Goal: Information Seeking & Learning: Get advice/opinions

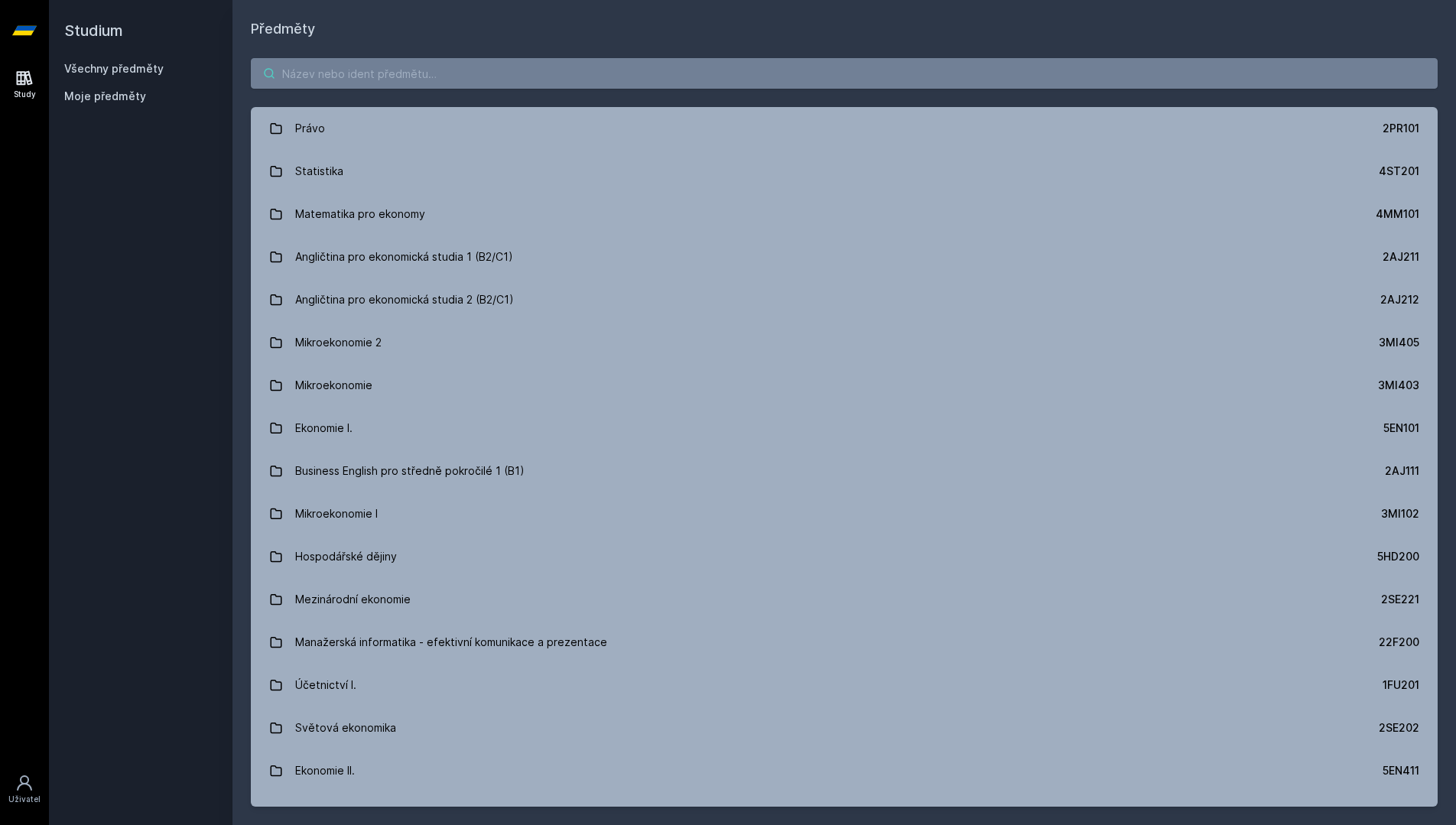
click at [572, 68] on input "search" at bounding box center [843, 73] width 1187 height 30
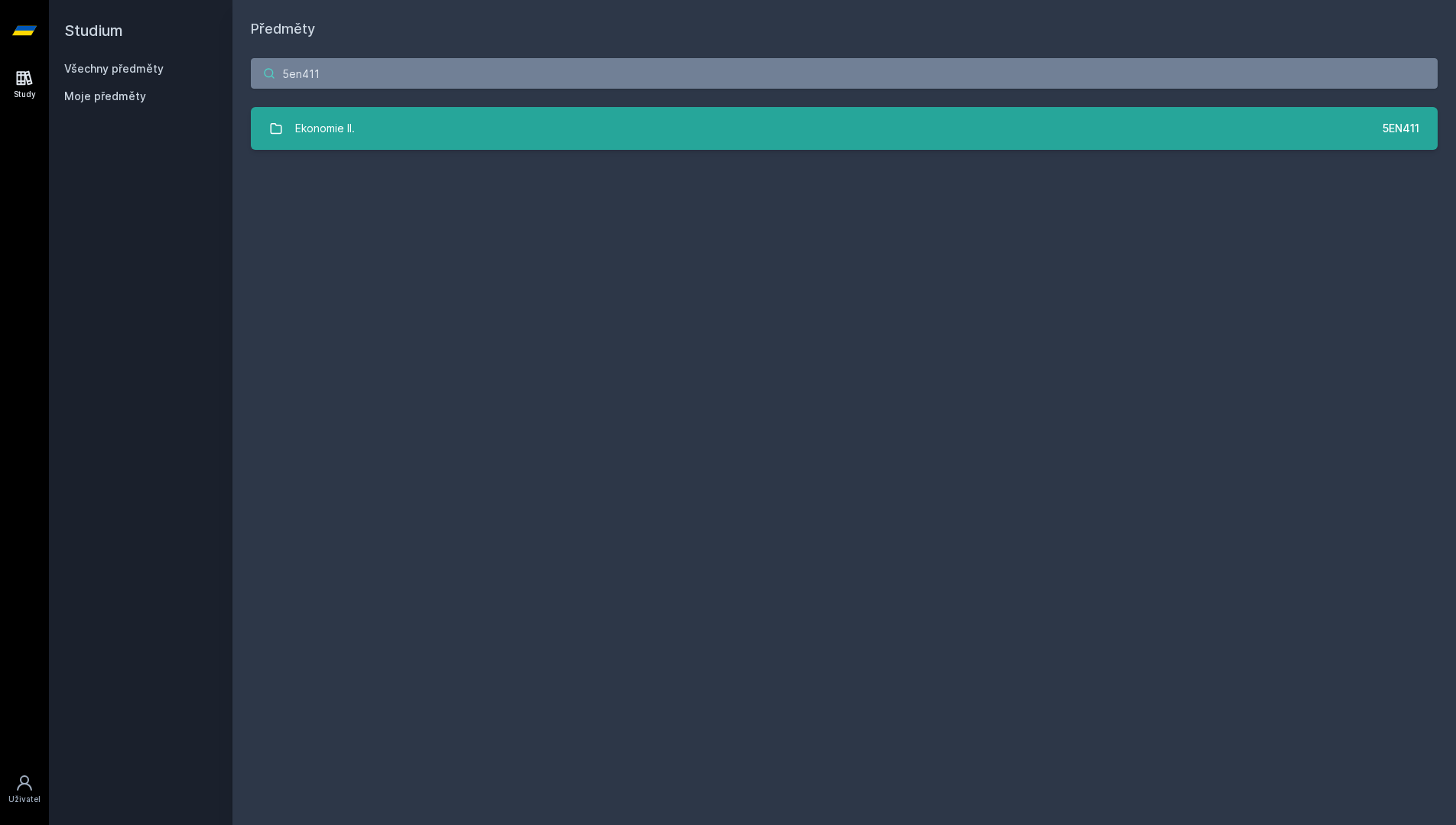
type input "5en411"
click at [687, 131] on link "Ekonomie II. 5EN411" at bounding box center [843, 128] width 1187 height 42
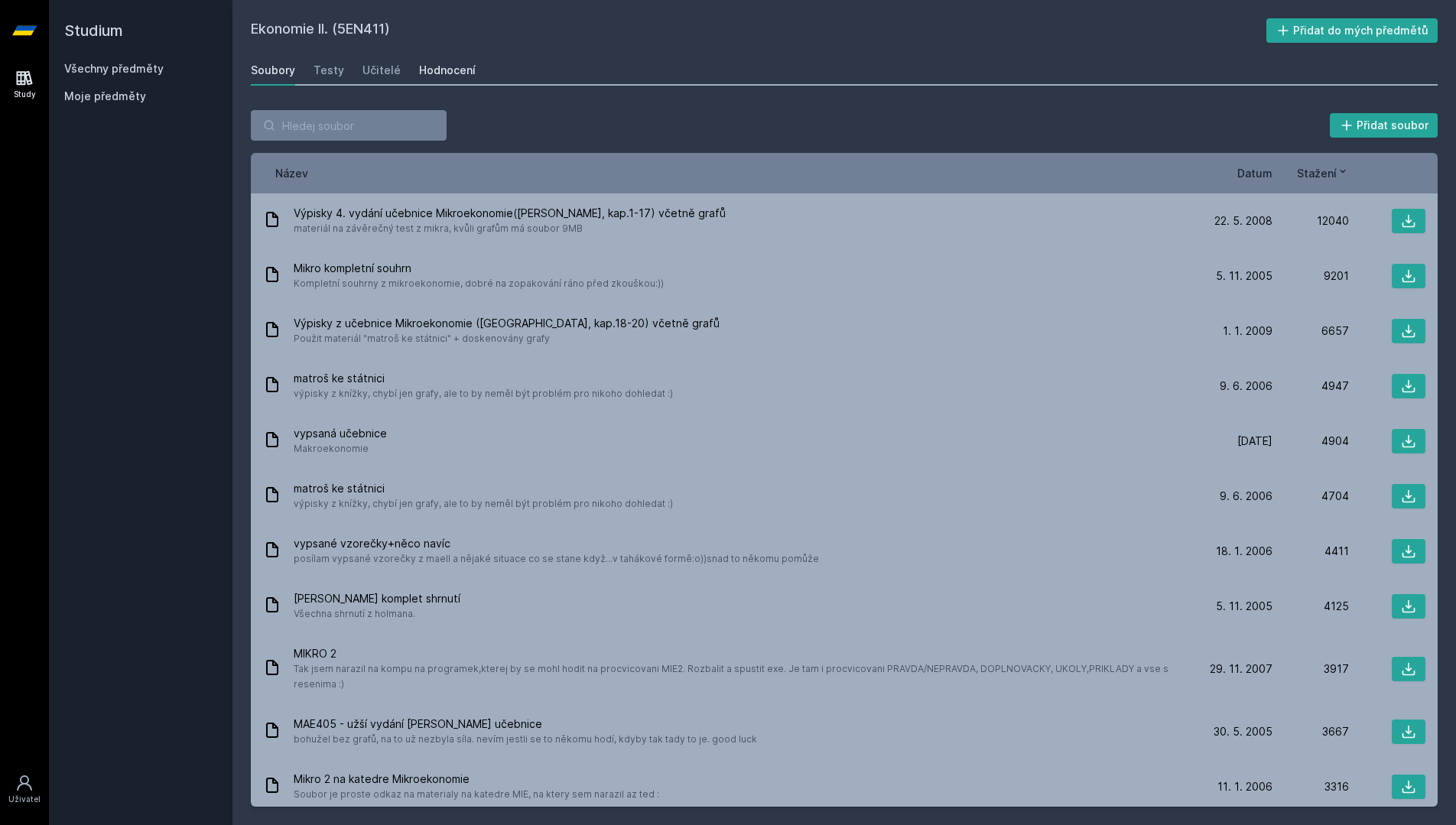
click at [456, 71] on div "Hodnocení" at bounding box center [447, 71] width 56 height 15
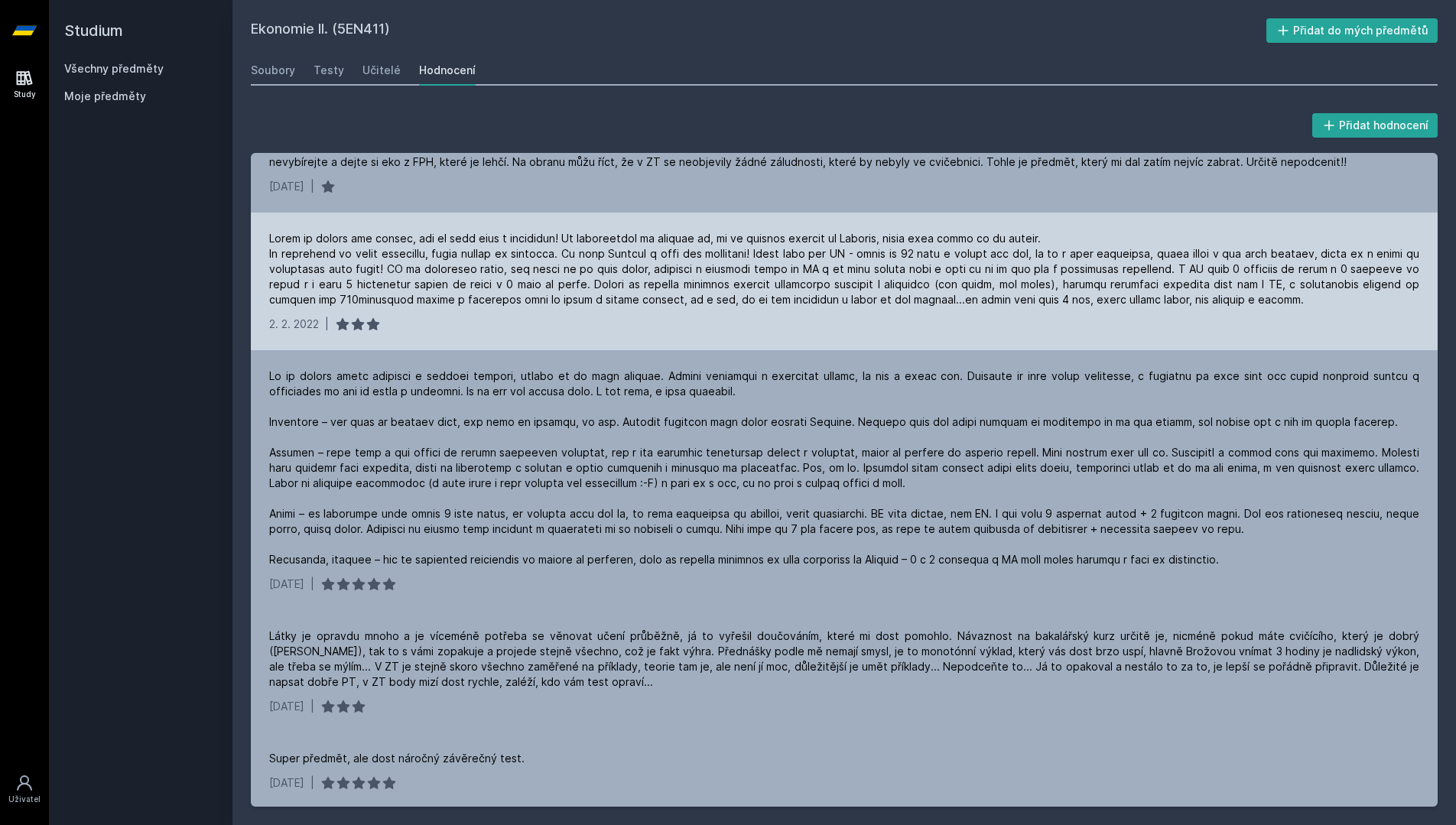
scroll to position [56, 0]
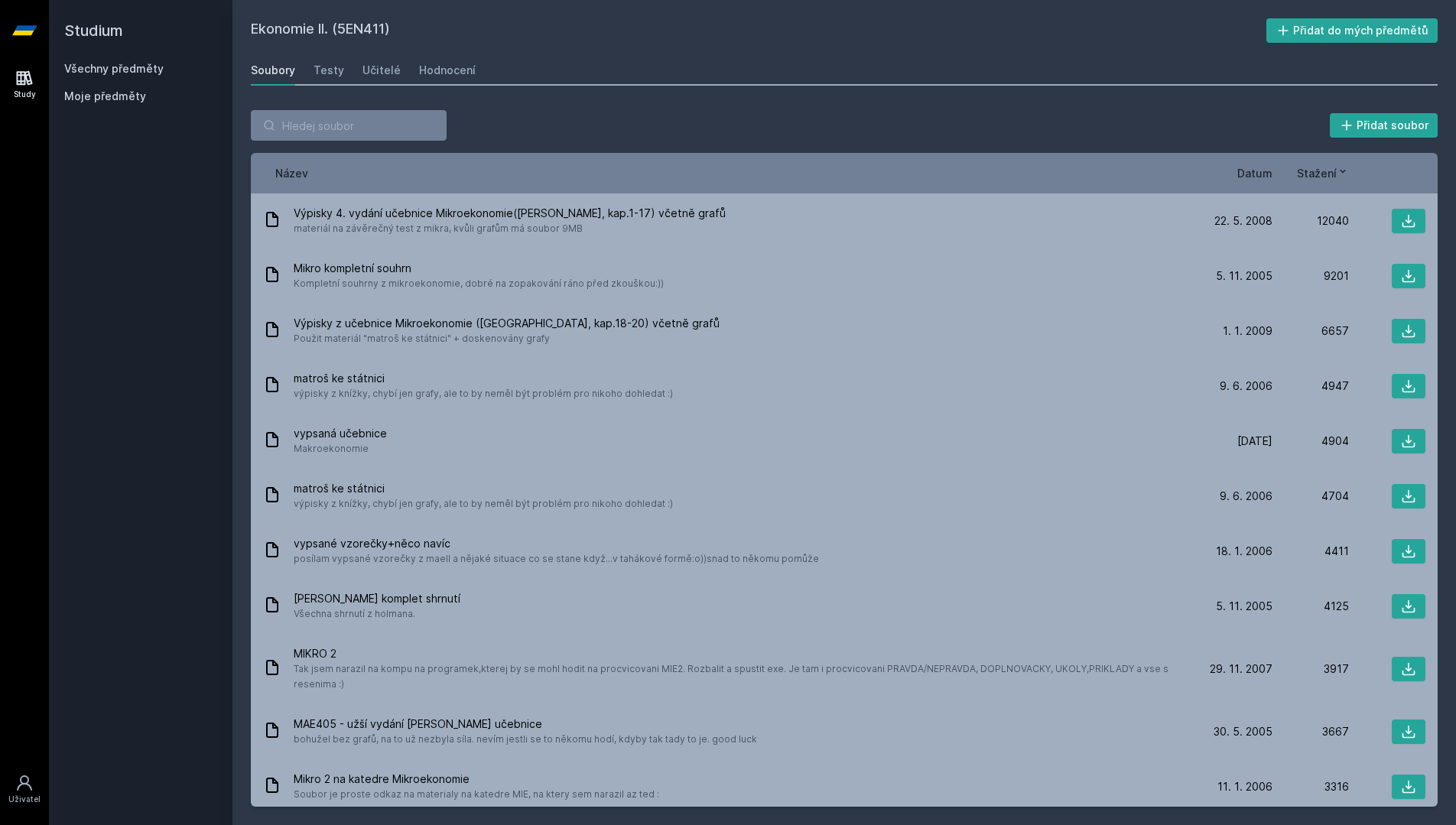
click at [153, 69] on link "Všechny předměty" at bounding box center [114, 69] width 100 height 13
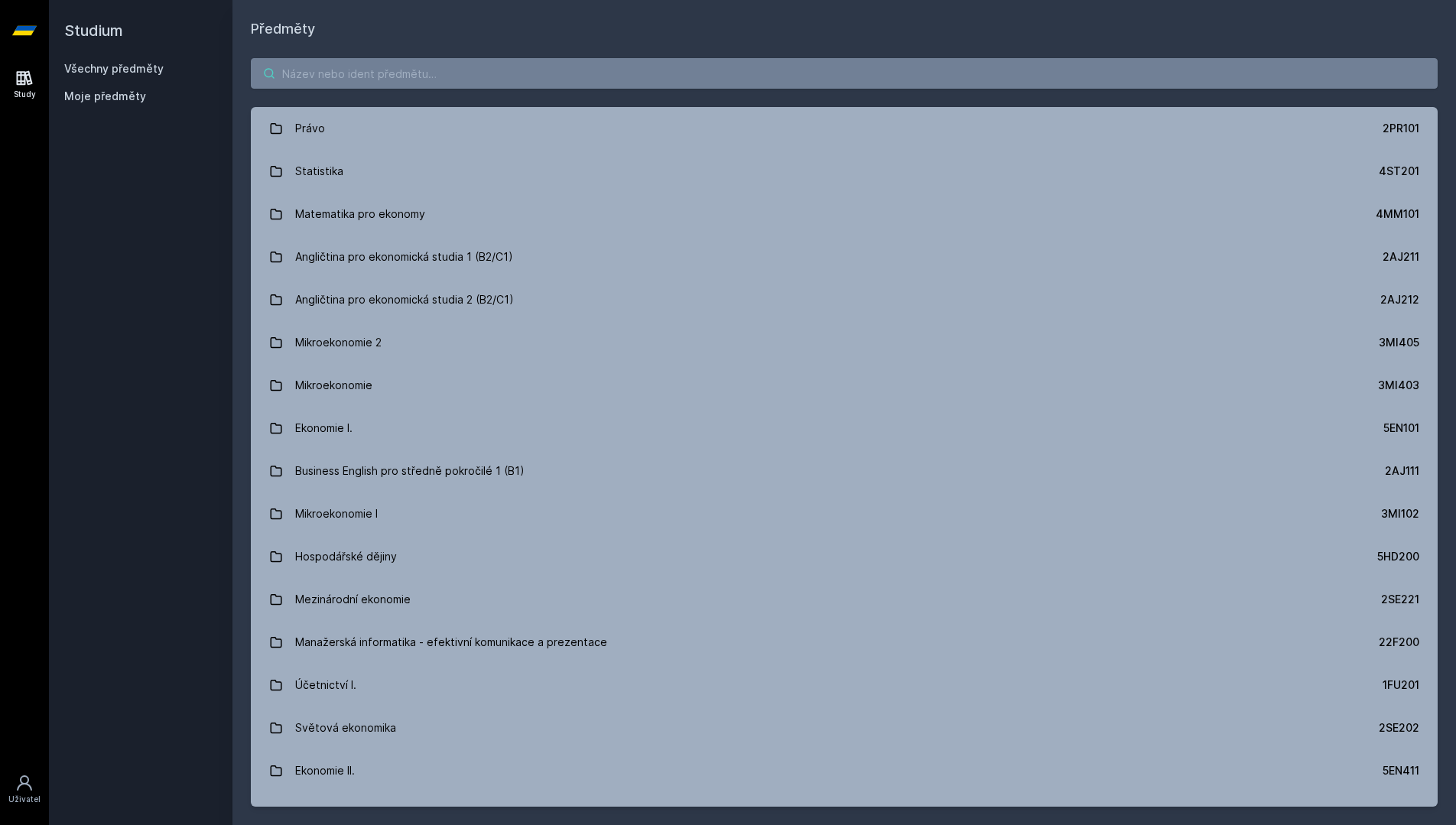
click at [462, 66] on input "search" at bounding box center [843, 73] width 1187 height 30
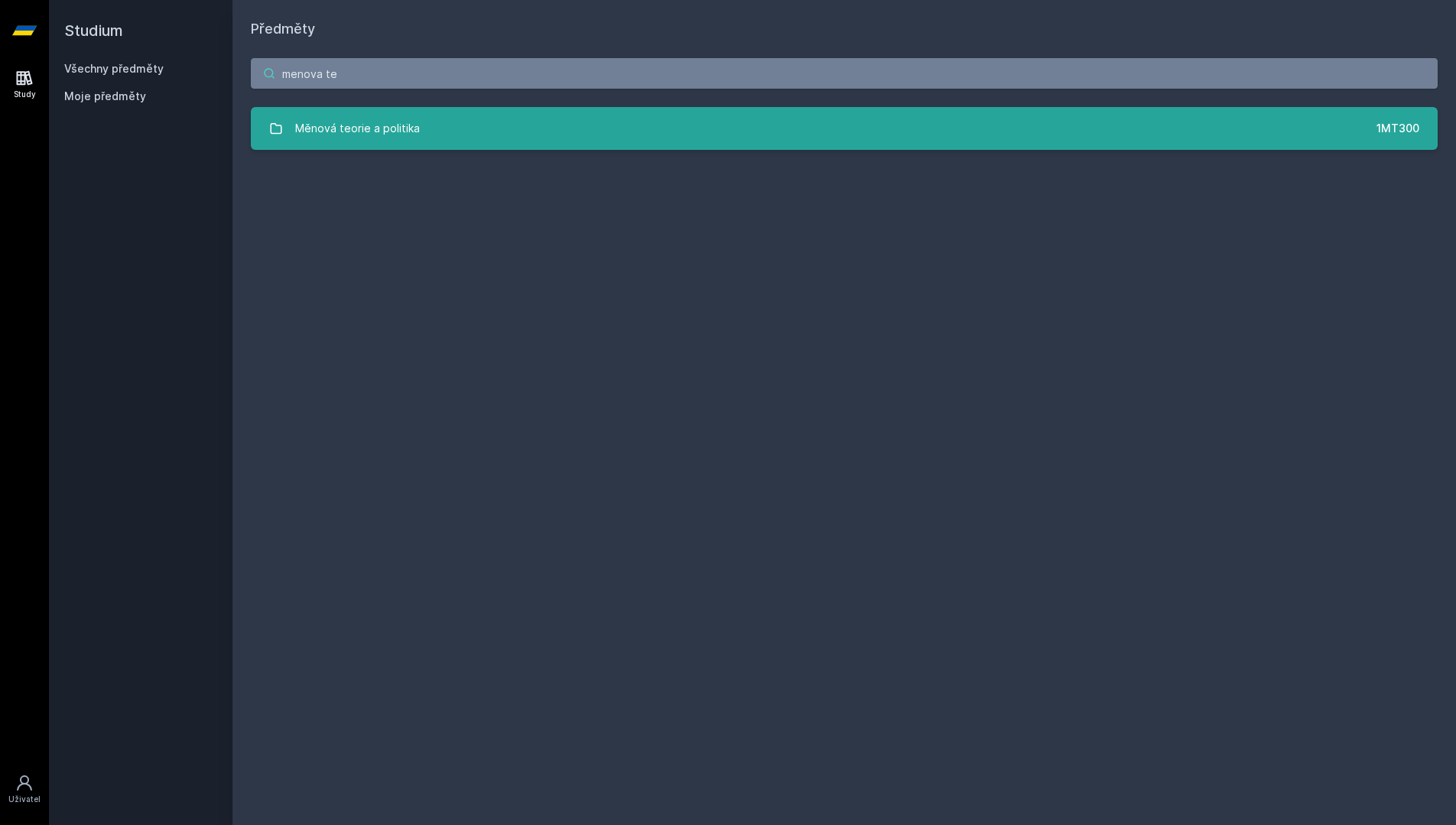
type input "menova te"
click at [532, 120] on link "Měnová teorie a politika 1MT300" at bounding box center [843, 128] width 1187 height 42
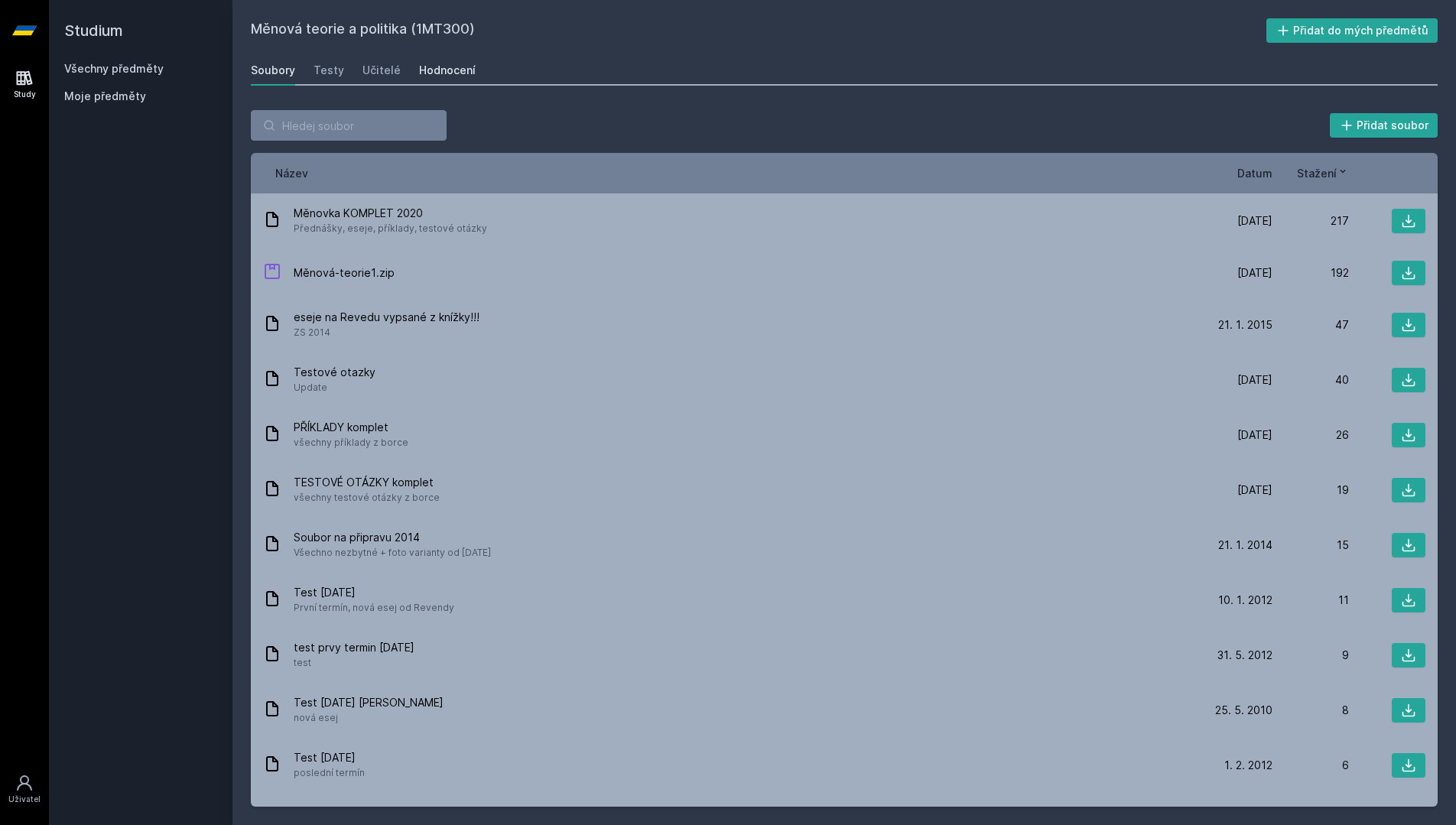
click at [445, 76] on div "Hodnocení" at bounding box center [447, 71] width 56 height 15
click at [135, 73] on link "Všechny předměty" at bounding box center [114, 69] width 100 height 13
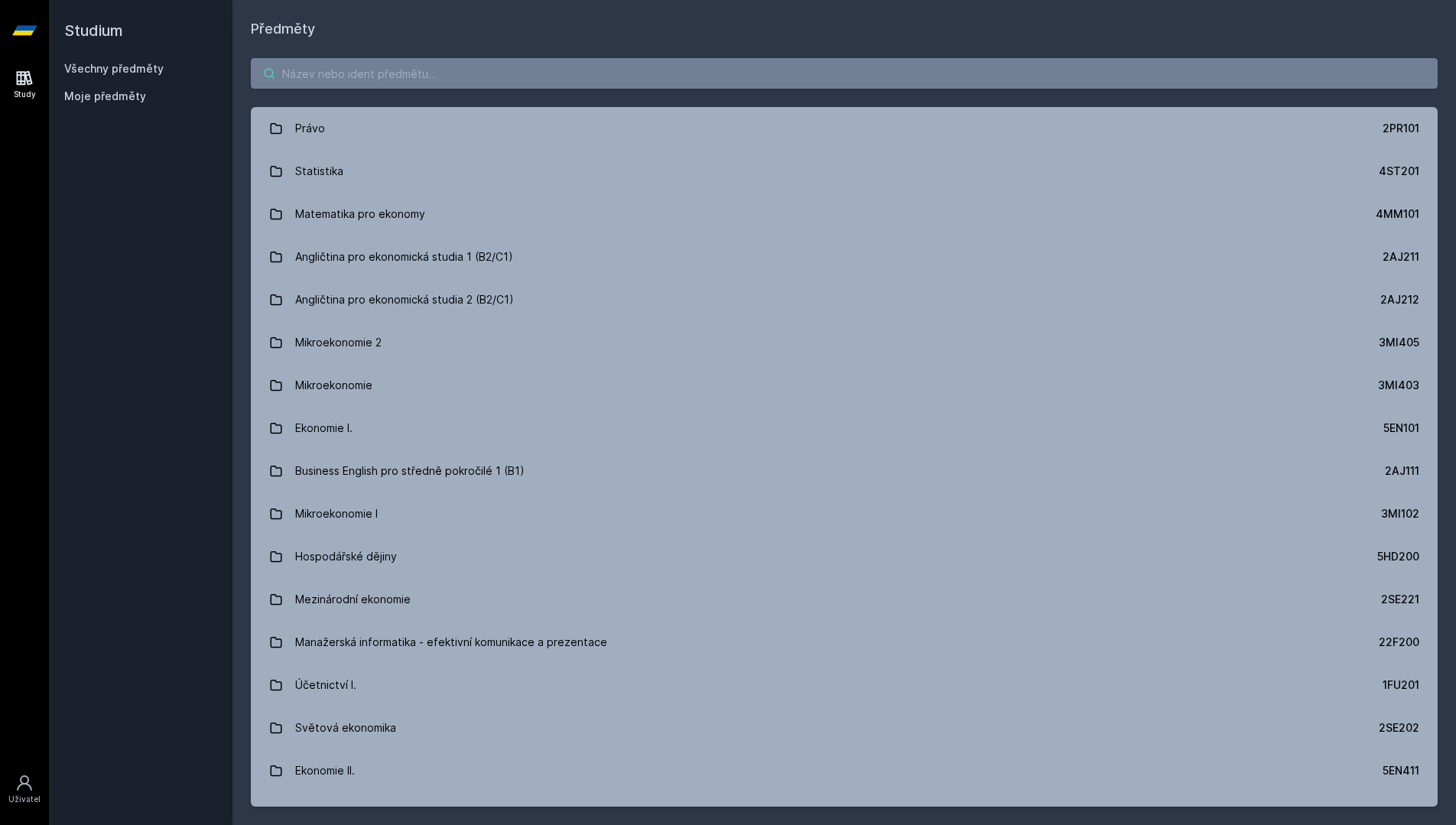
click at [468, 79] on input "search" at bounding box center [843, 73] width 1187 height 30
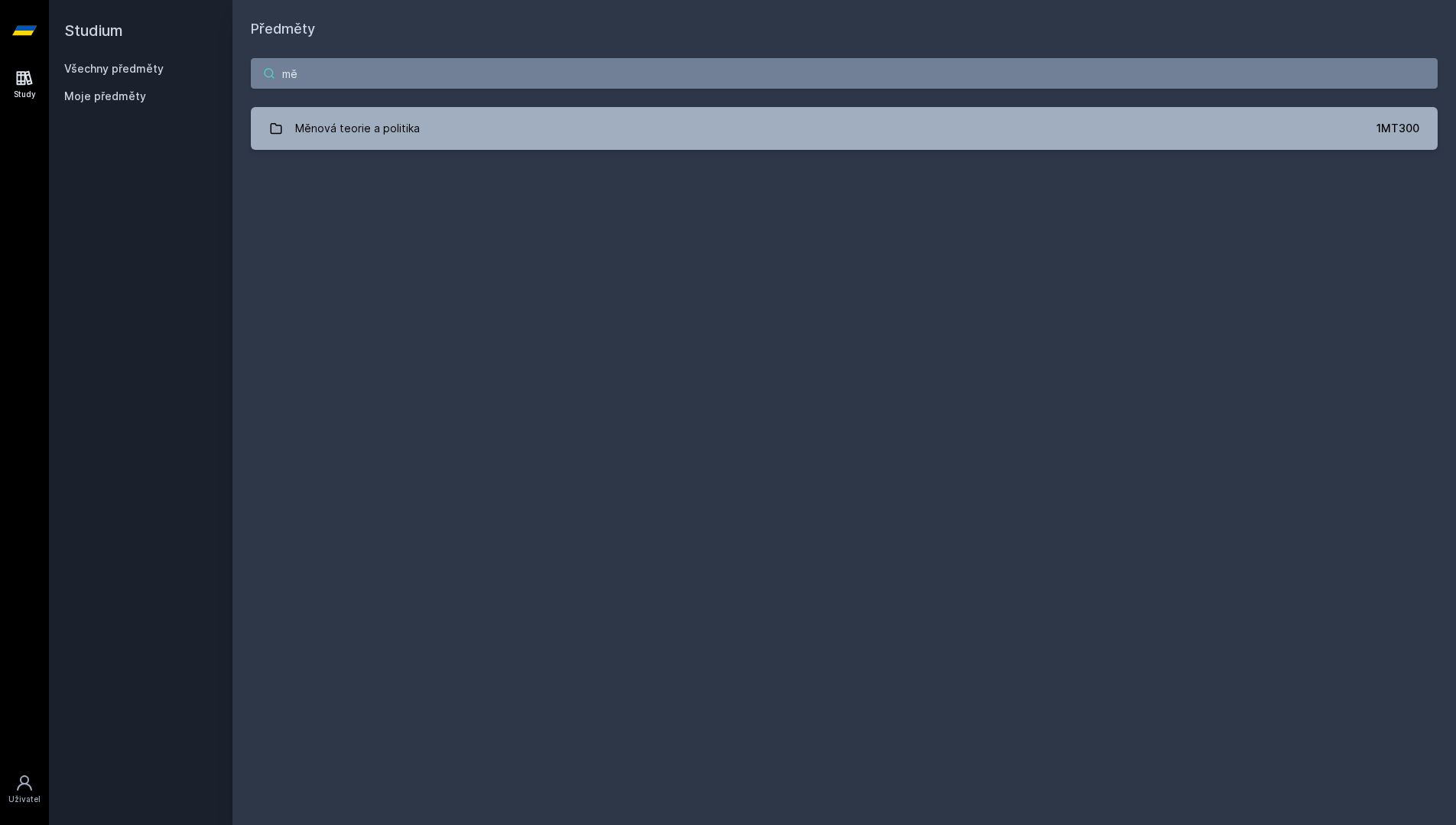
type input "m"
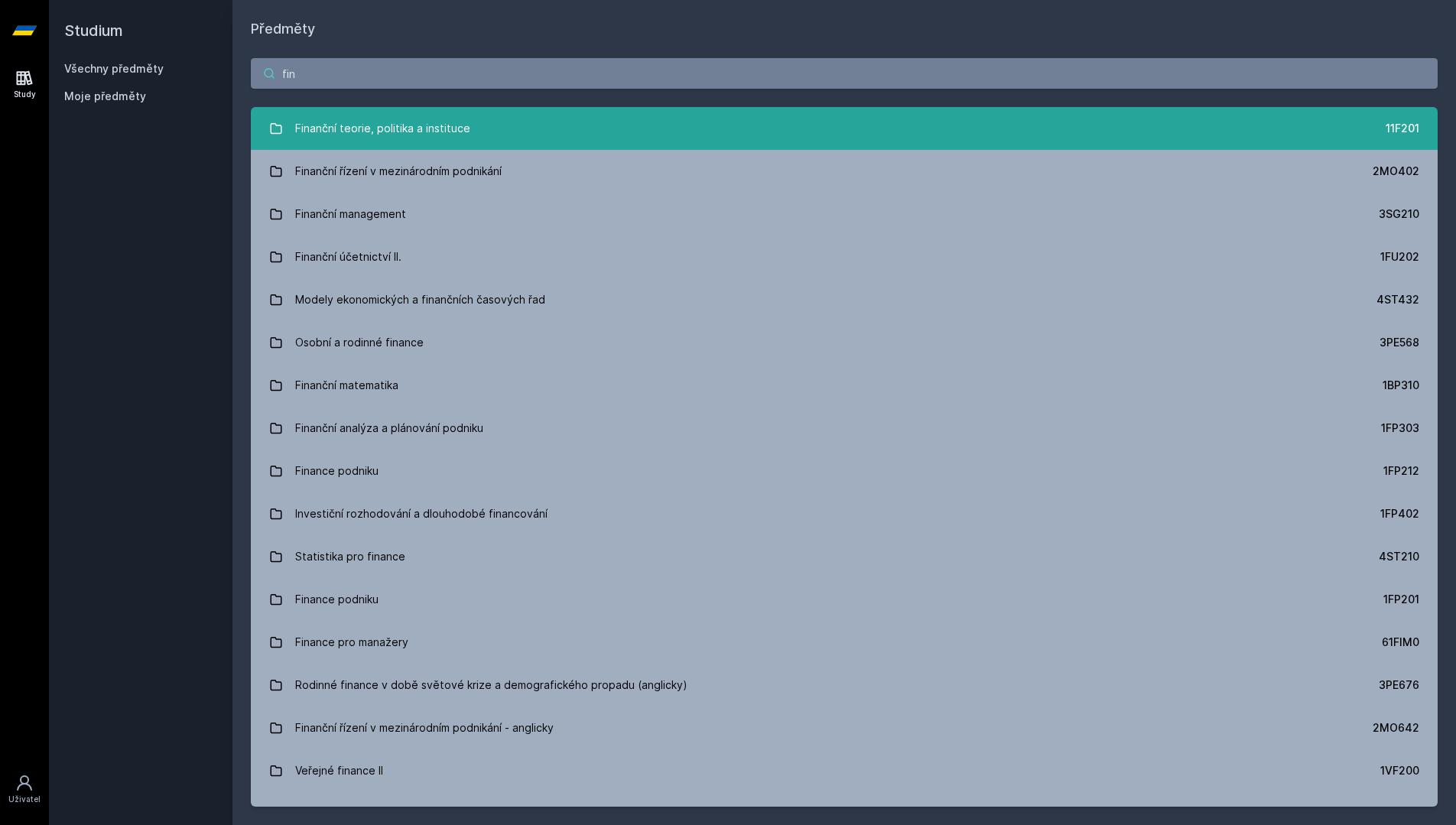
type input "fin"
click at [639, 133] on link "Finanční teorie, politika a instituce 11F201" at bounding box center [843, 128] width 1187 height 42
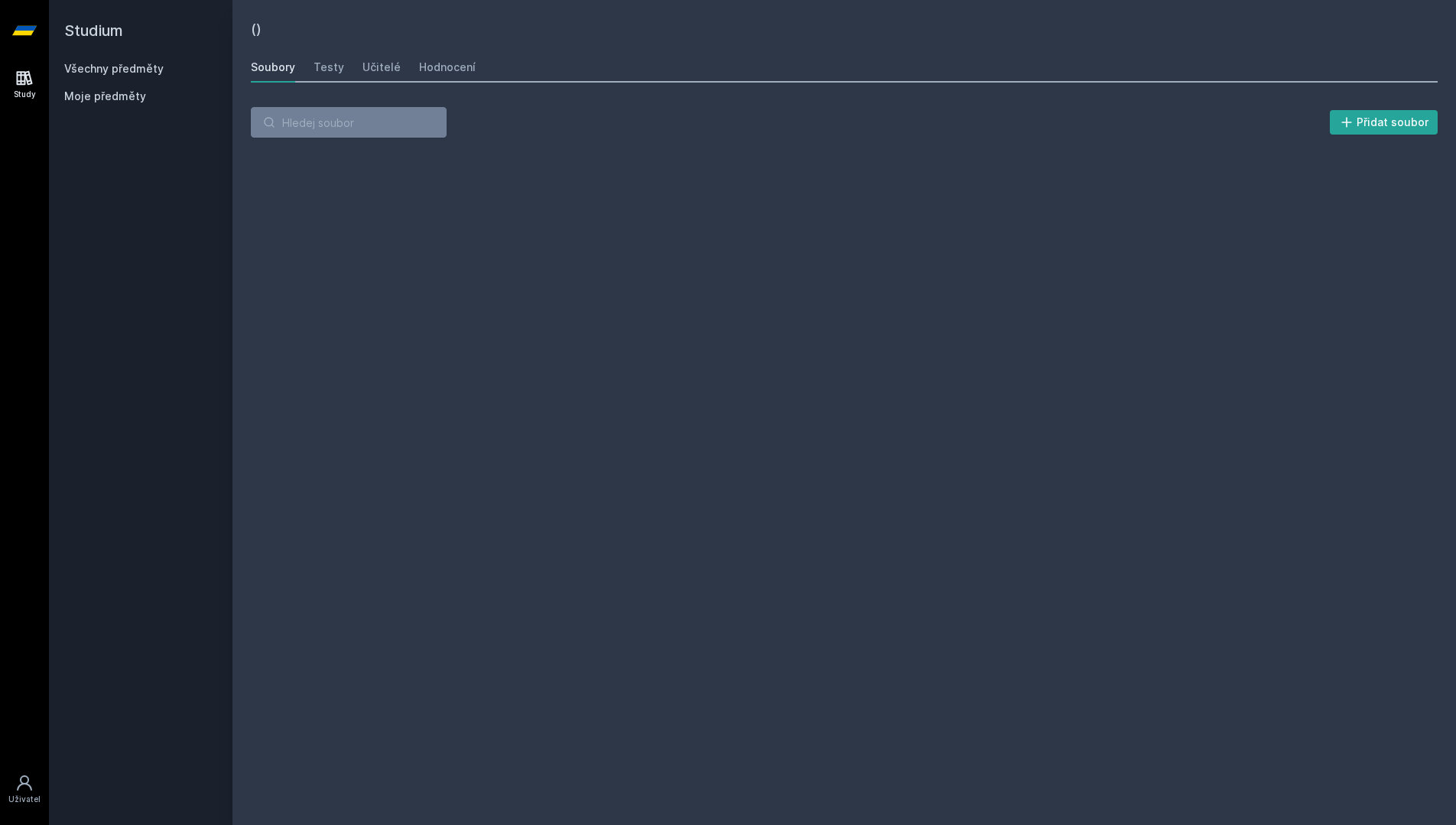
click at [406, 57] on div "Soubory Testy Učitelé Hodnocení" at bounding box center [843, 67] width 1187 height 30
click at [419, 63] on div "Hodnocení" at bounding box center [447, 67] width 56 height 15
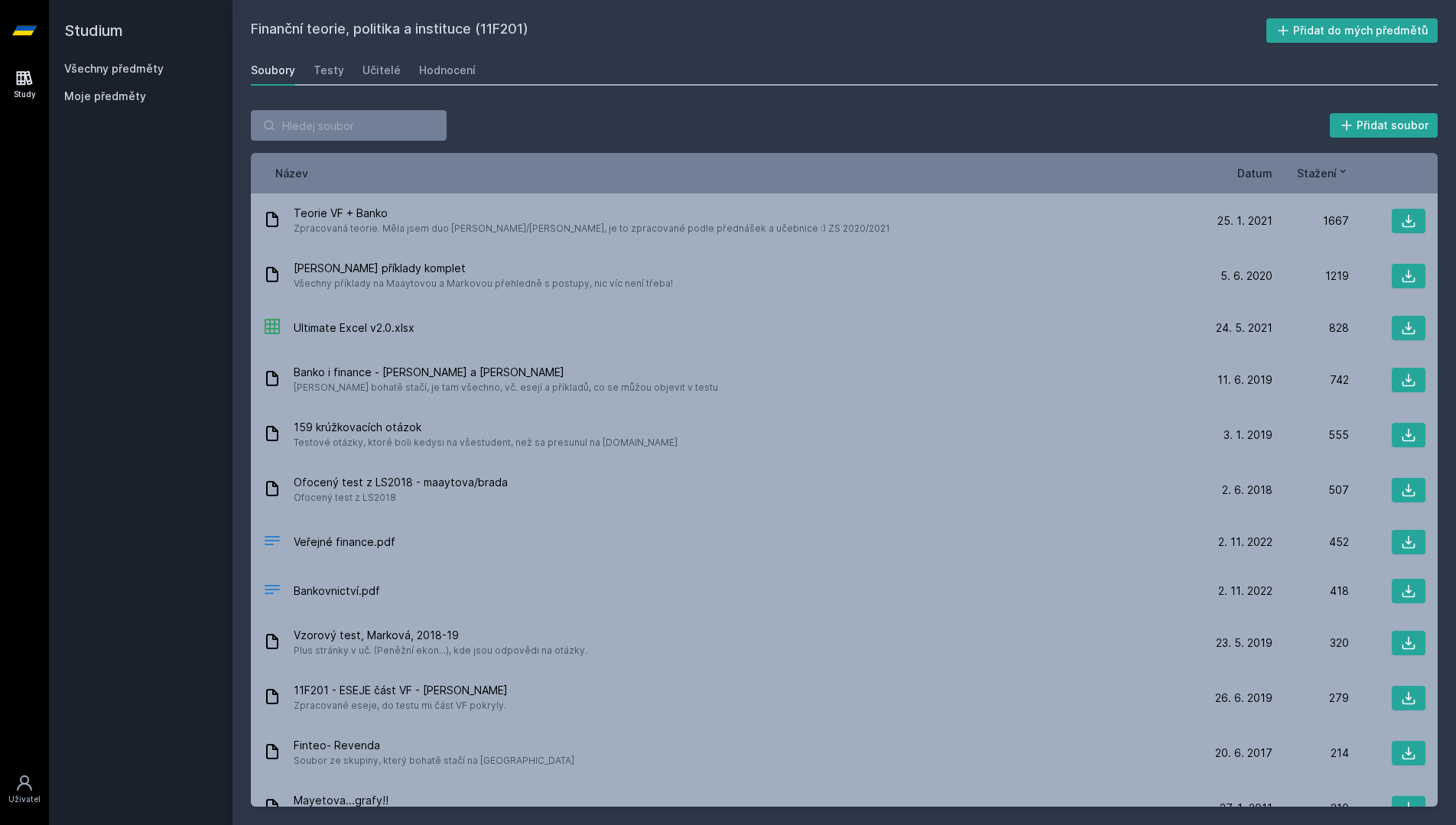
click at [140, 71] on link "Všechny předměty" at bounding box center [114, 69] width 100 height 13
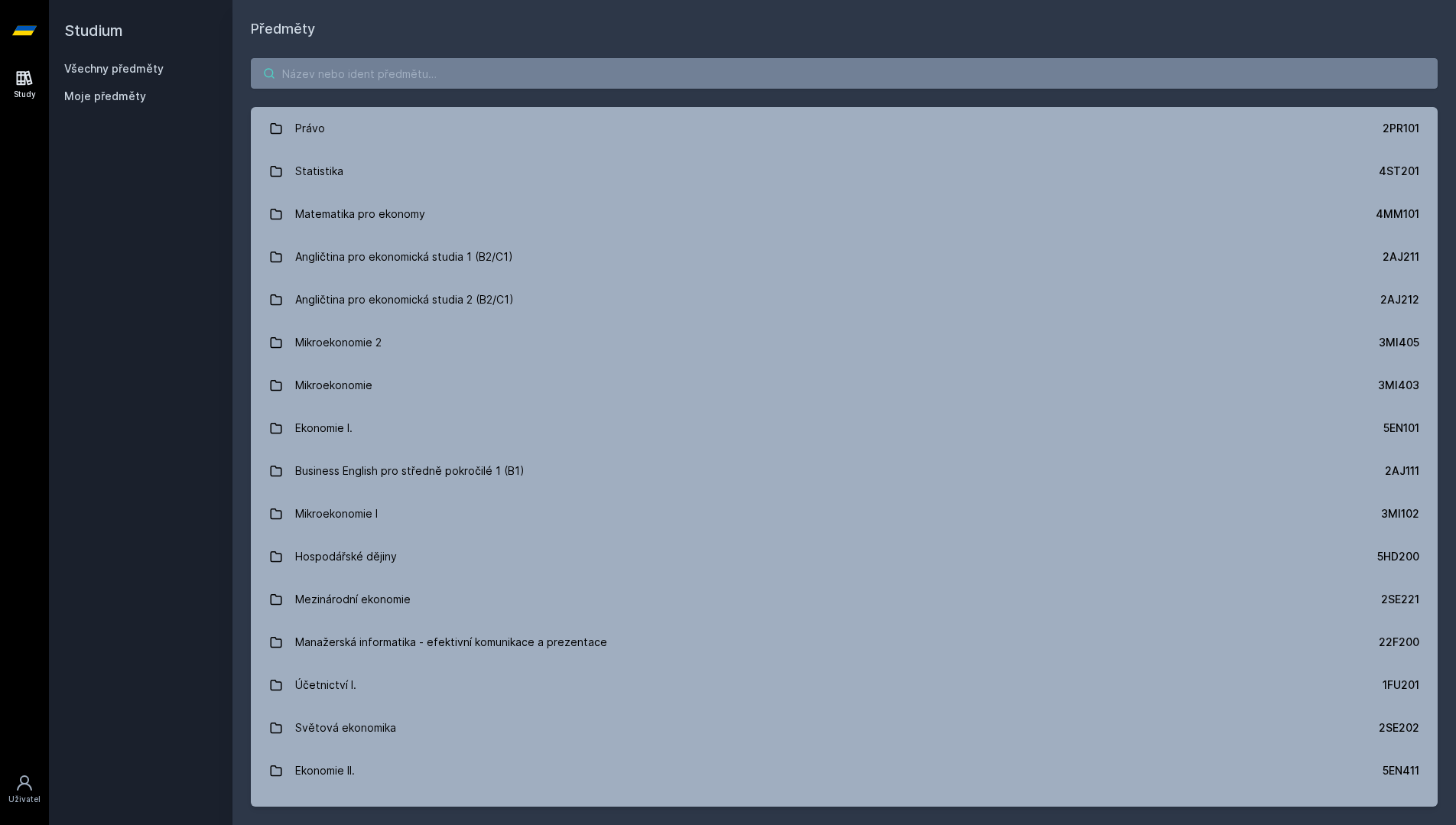
click at [358, 78] on input "search" at bounding box center [843, 73] width 1187 height 30
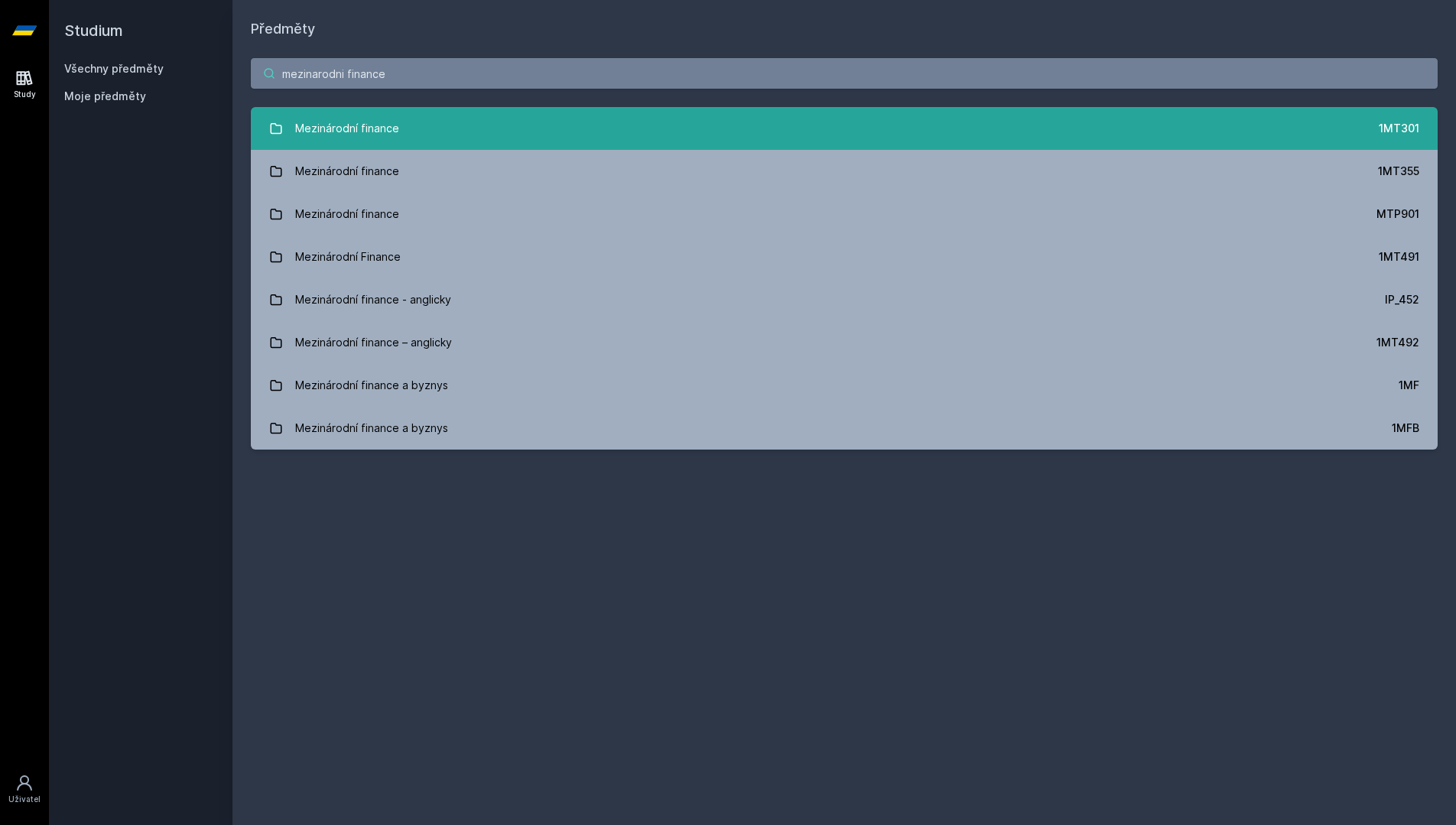
type input "mezinarodni finance"
click at [483, 116] on link "Mezinárodní finance 1MT301" at bounding box center [843, 128] width 1187 height 42
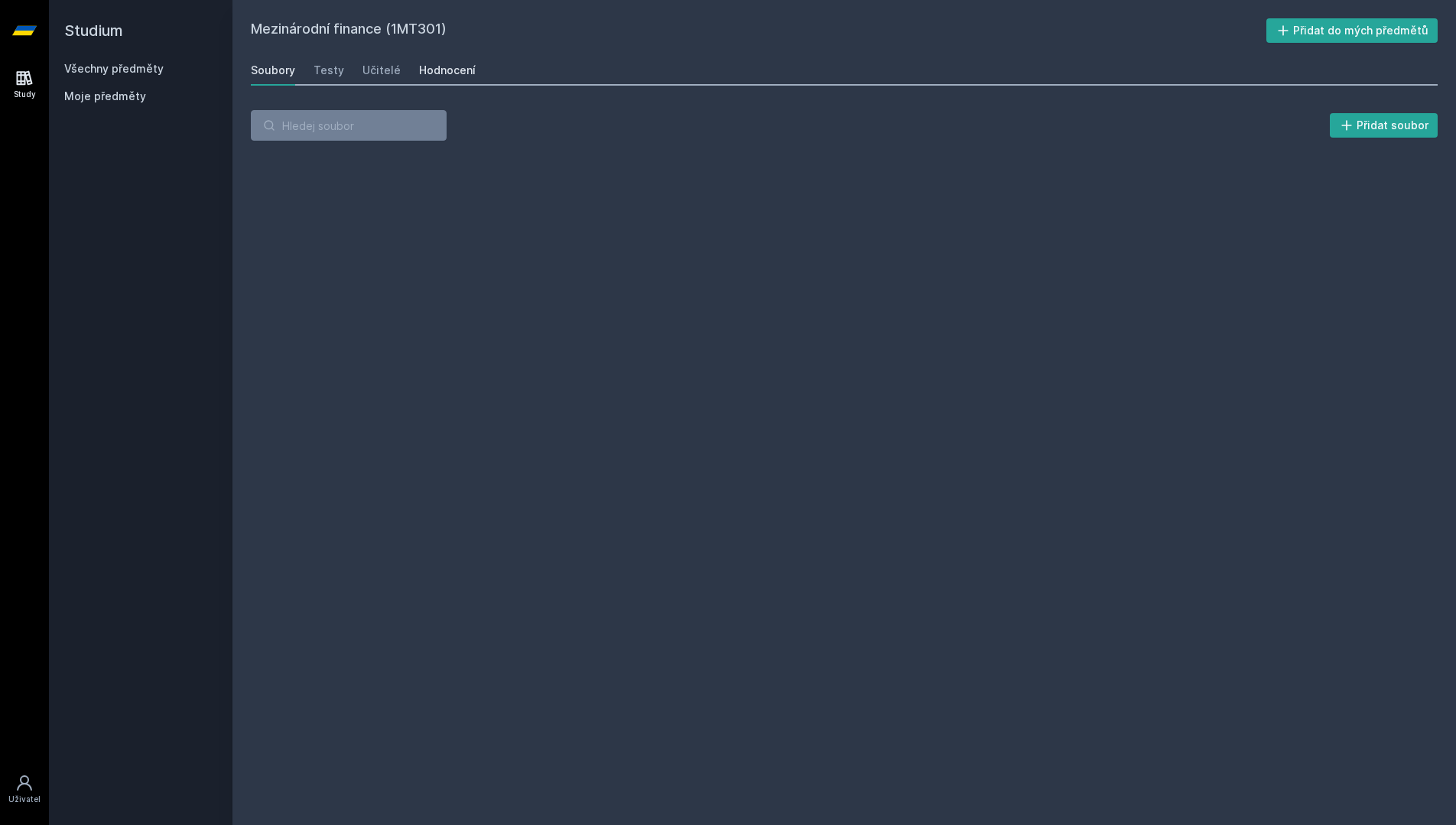
click at [438, 77] on div "Hodnocení" at bounding box center [447, 71] width 56 height 15
click at [117, 66] on link "Všechny předměty" at bounding box center [114, 69] width 100 height 13
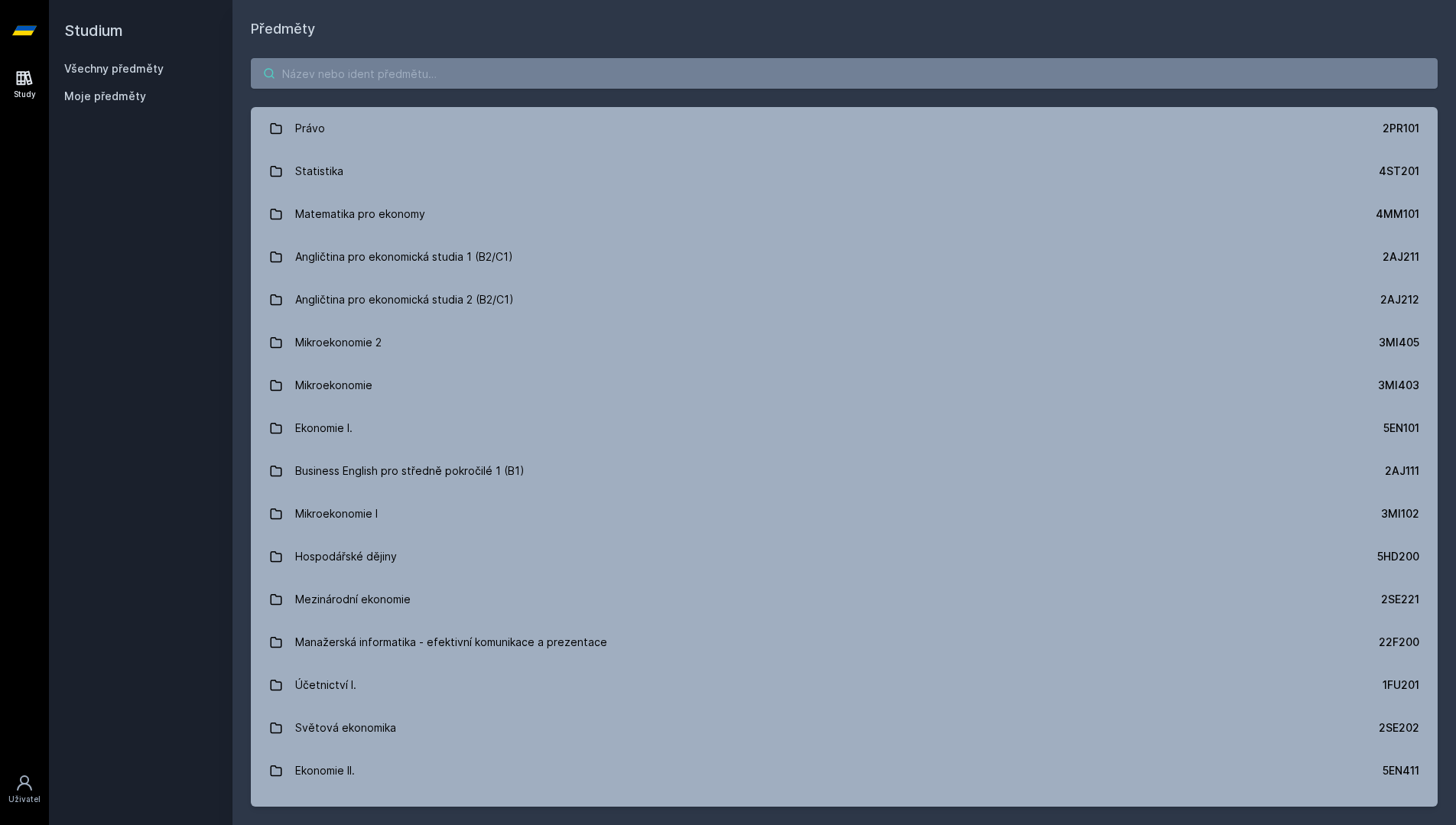
click at [360, 63] on input "search" at bounding box center [843, 73] width 1187 height 30
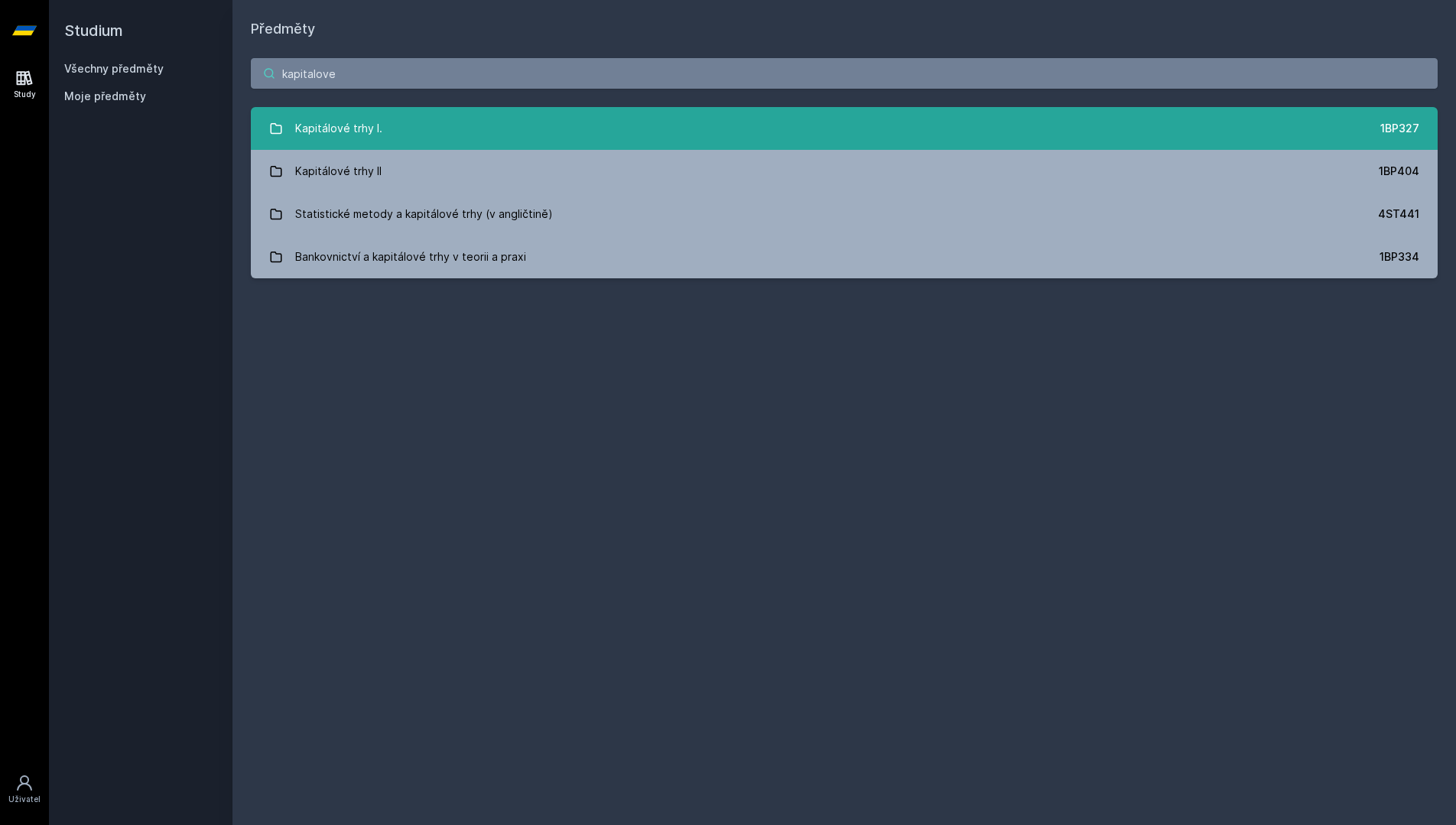
type input "kapitalove"
click at [489, 139] on link "Kapitálové trhy I. 1BP327" at bounding box center [843, 128] width 1187 height 42
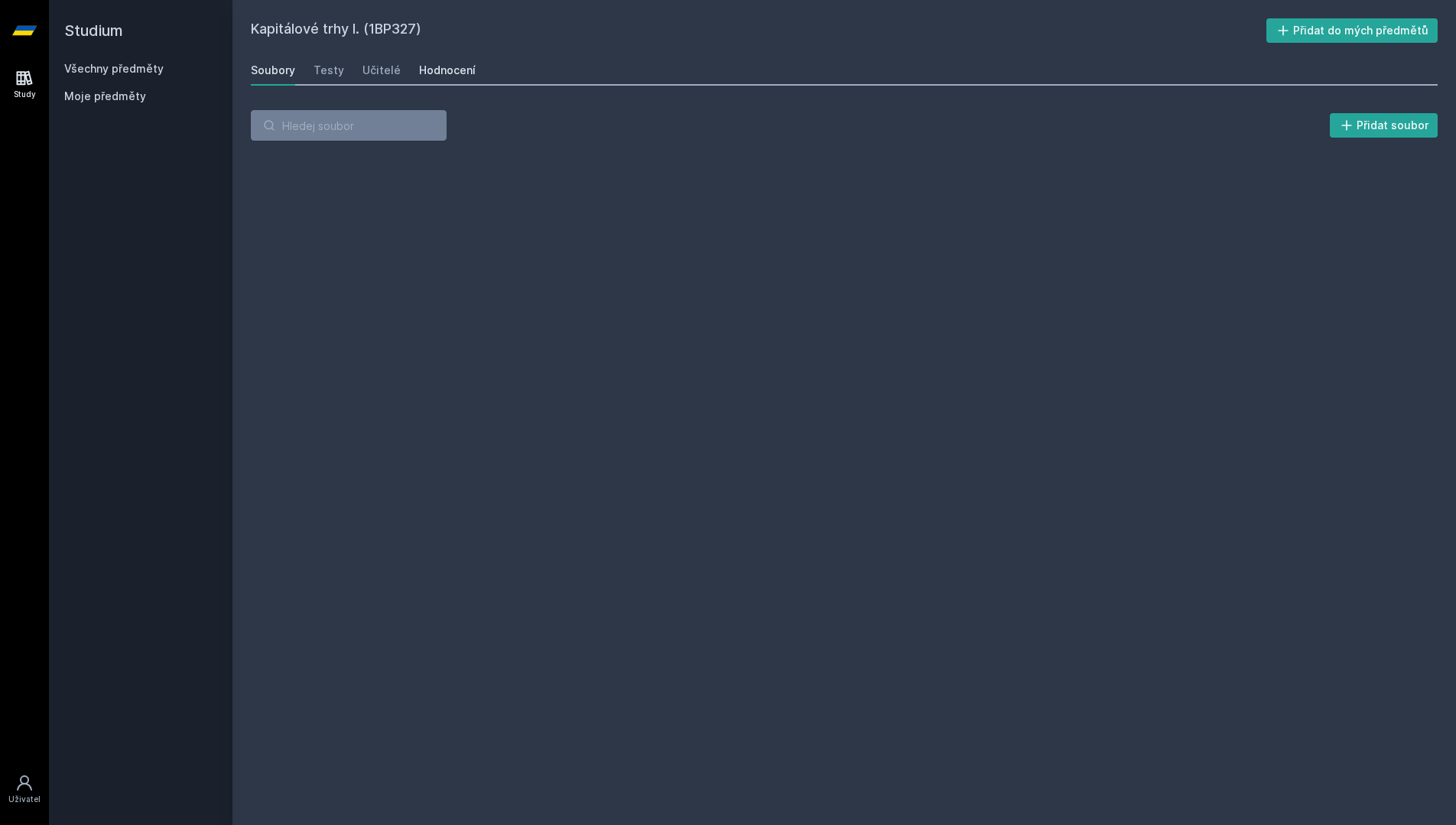
click at [449, 79] on link "Hodnocení" at bounding box center [447, 70] width 56 height 30
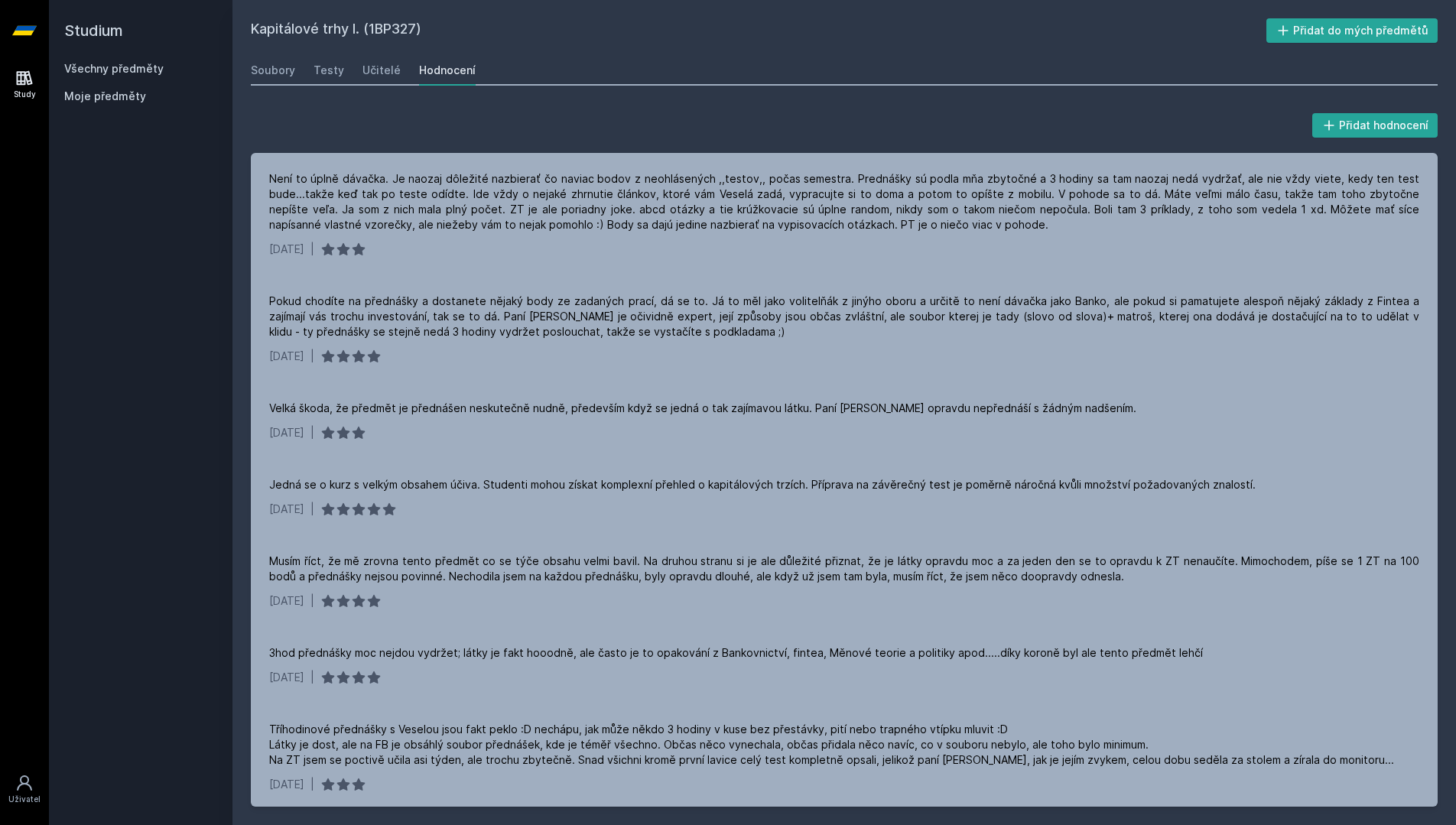
click at [104, 79] on div "Všechny předměty Moje předměty" at bounding box center [140, 86] width 152 height 49
click at [108, 72] on link "Všechny předměty" at bounding box center [114, 69] width 100 height 13
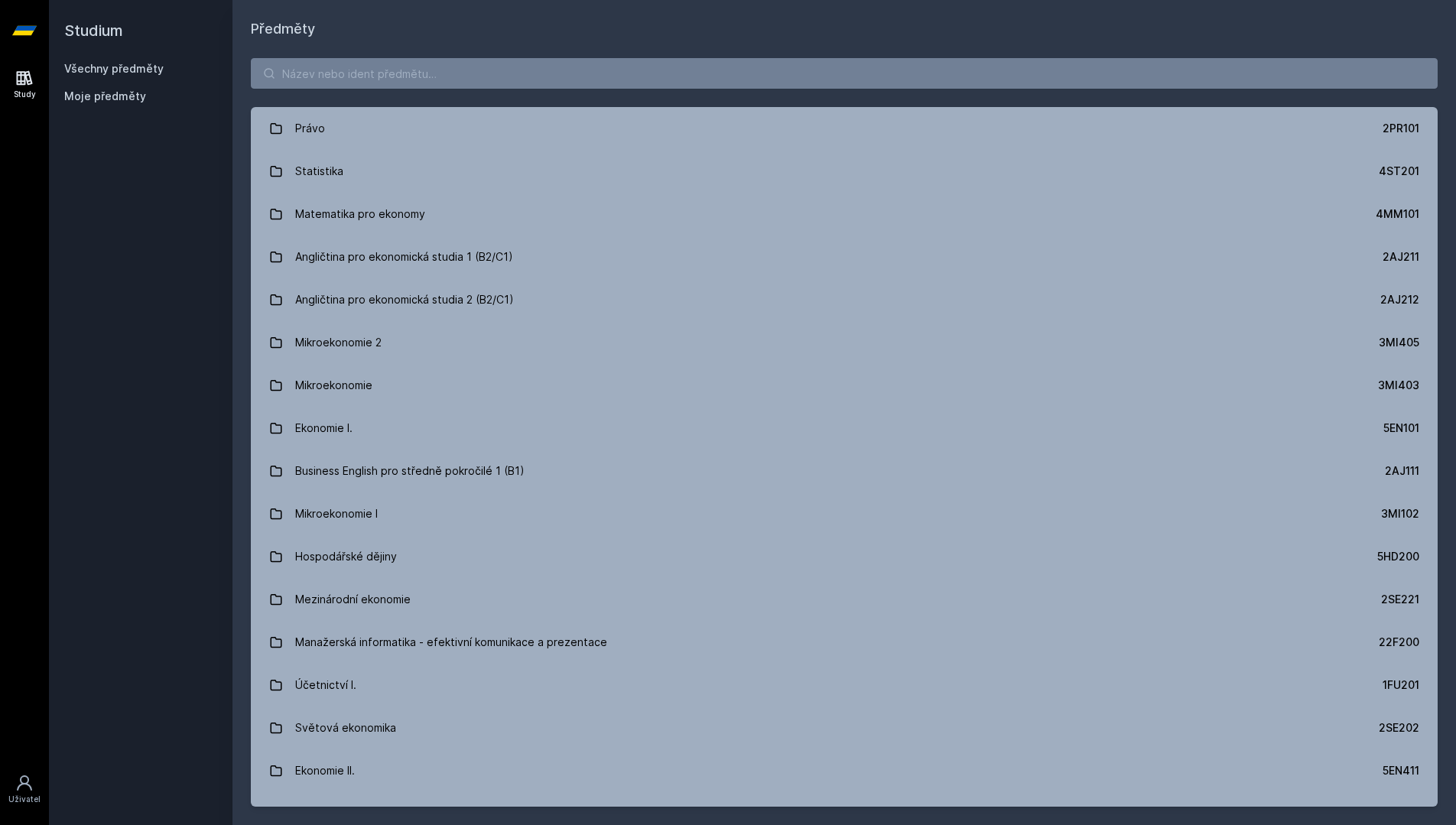
click at [411, 48] on div "Právo 2PR101 Statistika 4ST201 Matematika pro ekonomy 4MM101 Angličtina pro eko…" at bounding box center [844, 432] width 1224 height 785
click at [418, 71] on input "search" at bounding box center [843, 73] width 1187 height 30
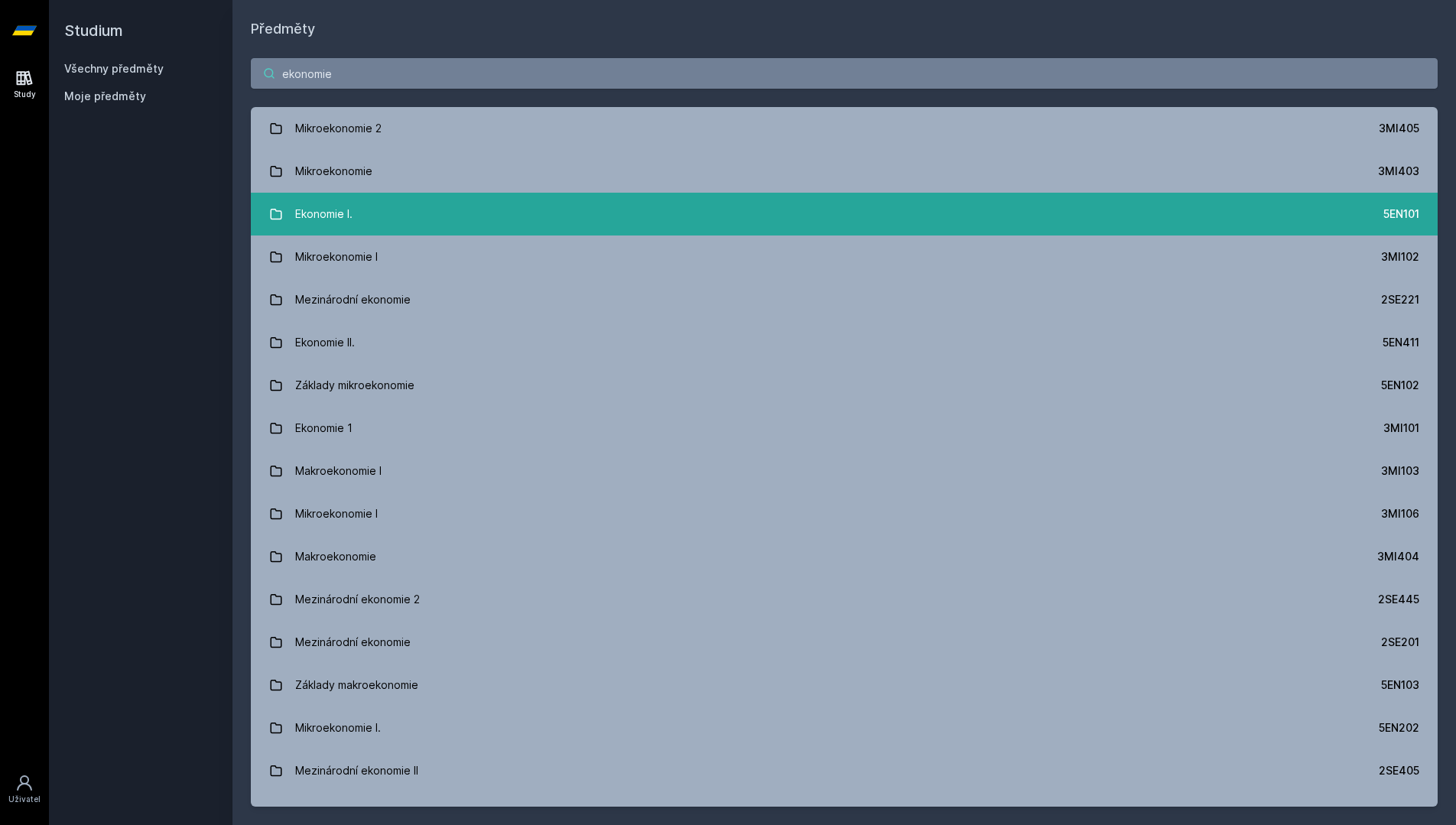
type input "ekonomie"
click at [546, 213] on link "Ekonomie I. 5EN101" at bounding box center [843, 214] width 1187 height 42
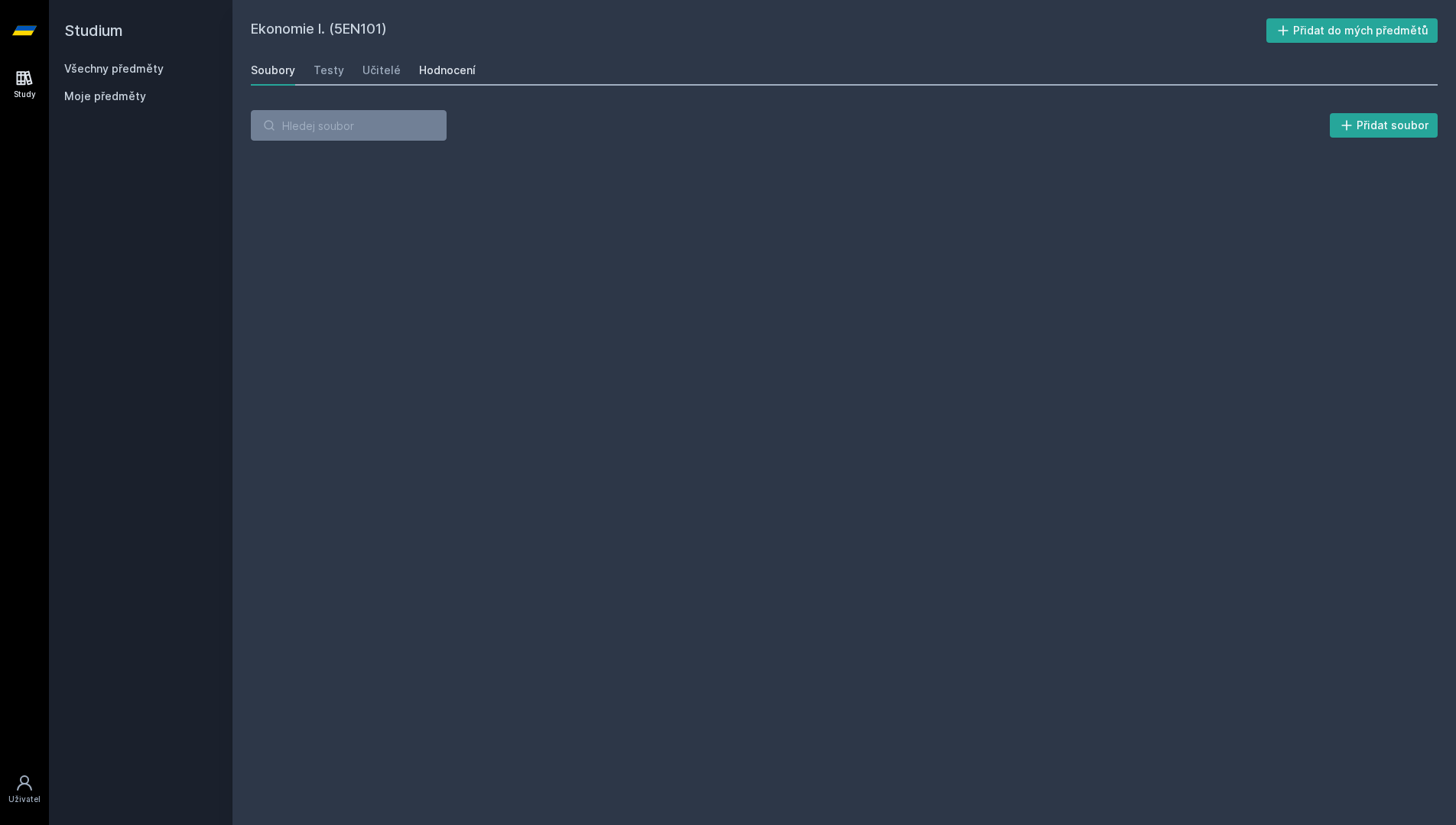
click at [438, 78] on link "Hodnocení" at bounding box center [447, 70] width 56 height 30
